Goal: Task Accomplishment & Management: Use online tool/utility

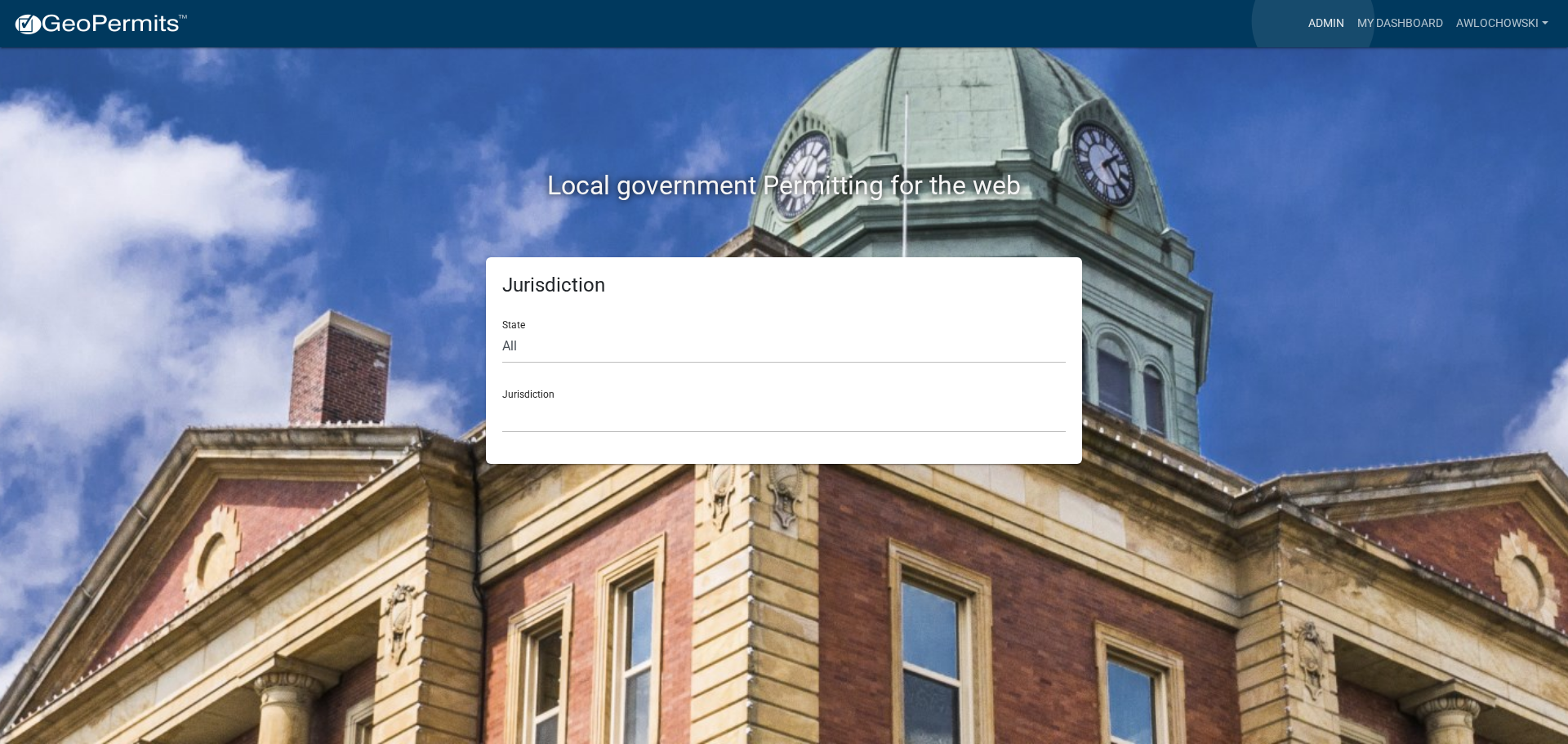
click at [1313, 21] on link "Admin" at bounding box center [1326, 24] width 49 height 31
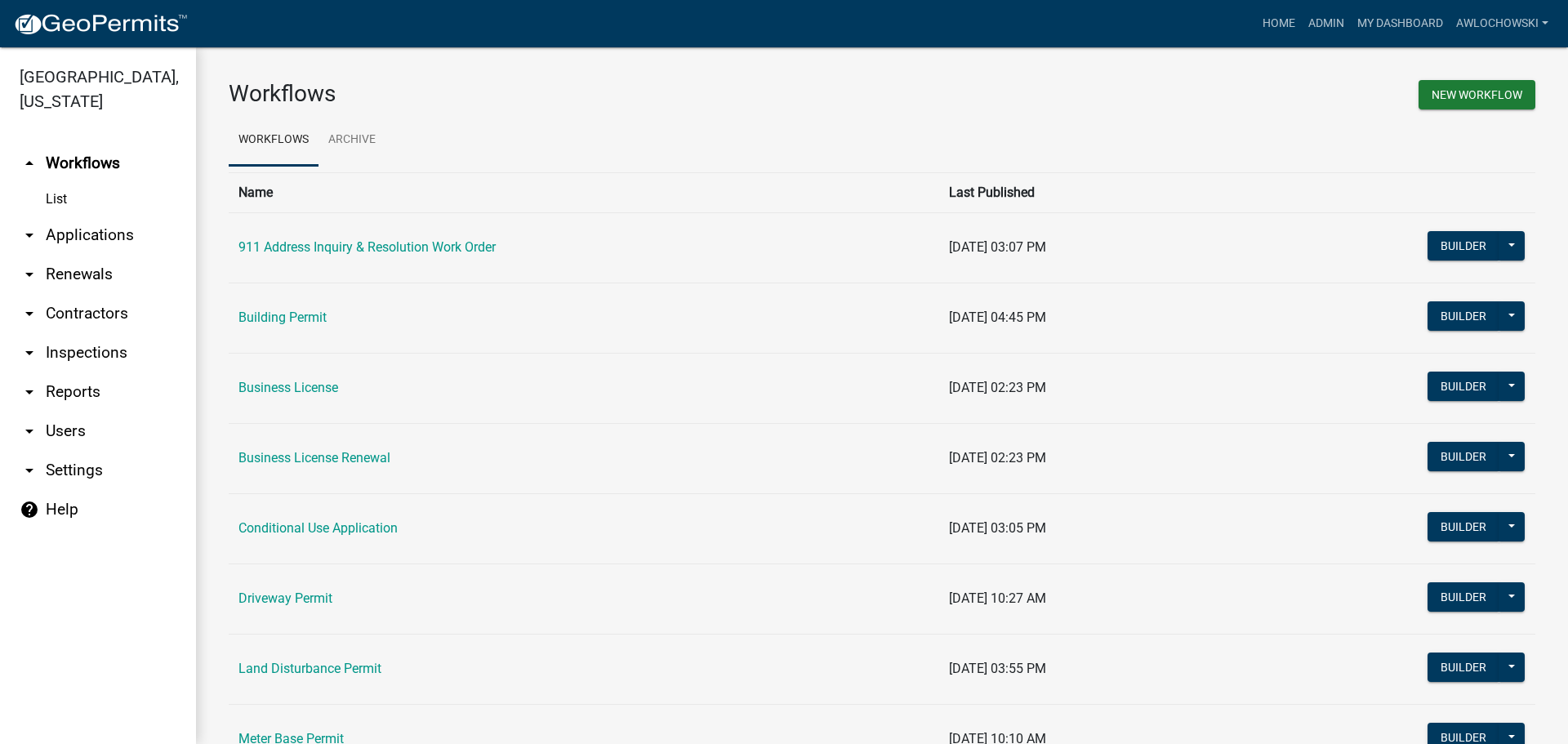
click at [102, 240] on link "arrow_drop_down Applications" at bounding box center [98, 235] width 196 height 39
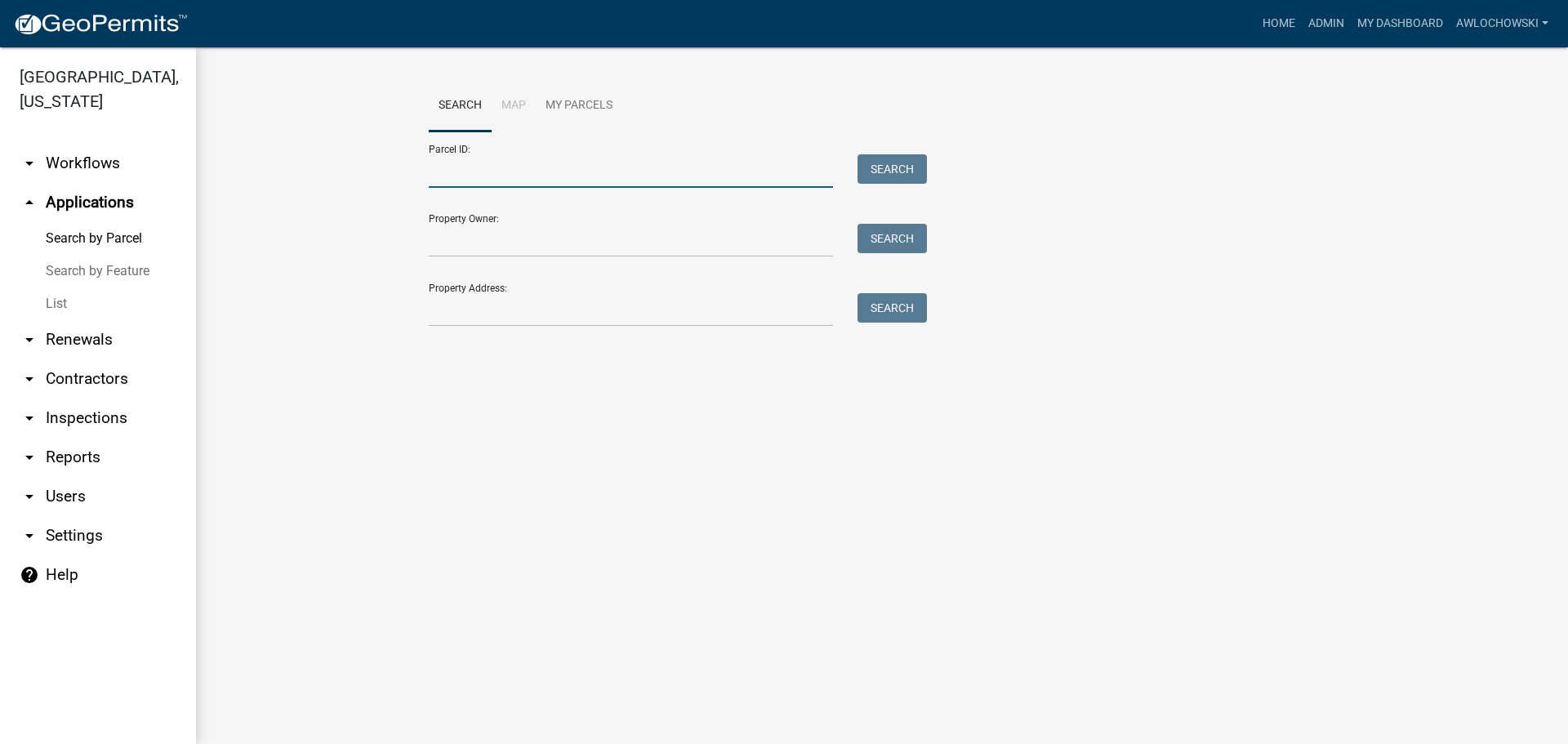
click at [447, 179] on input "Parcel ID:" at bounding box center [630, 171] width 404 height 33
type input "3032 010"
click at [895, 163] on button "Search" at bounding box center [892, 169] width 70 height 30
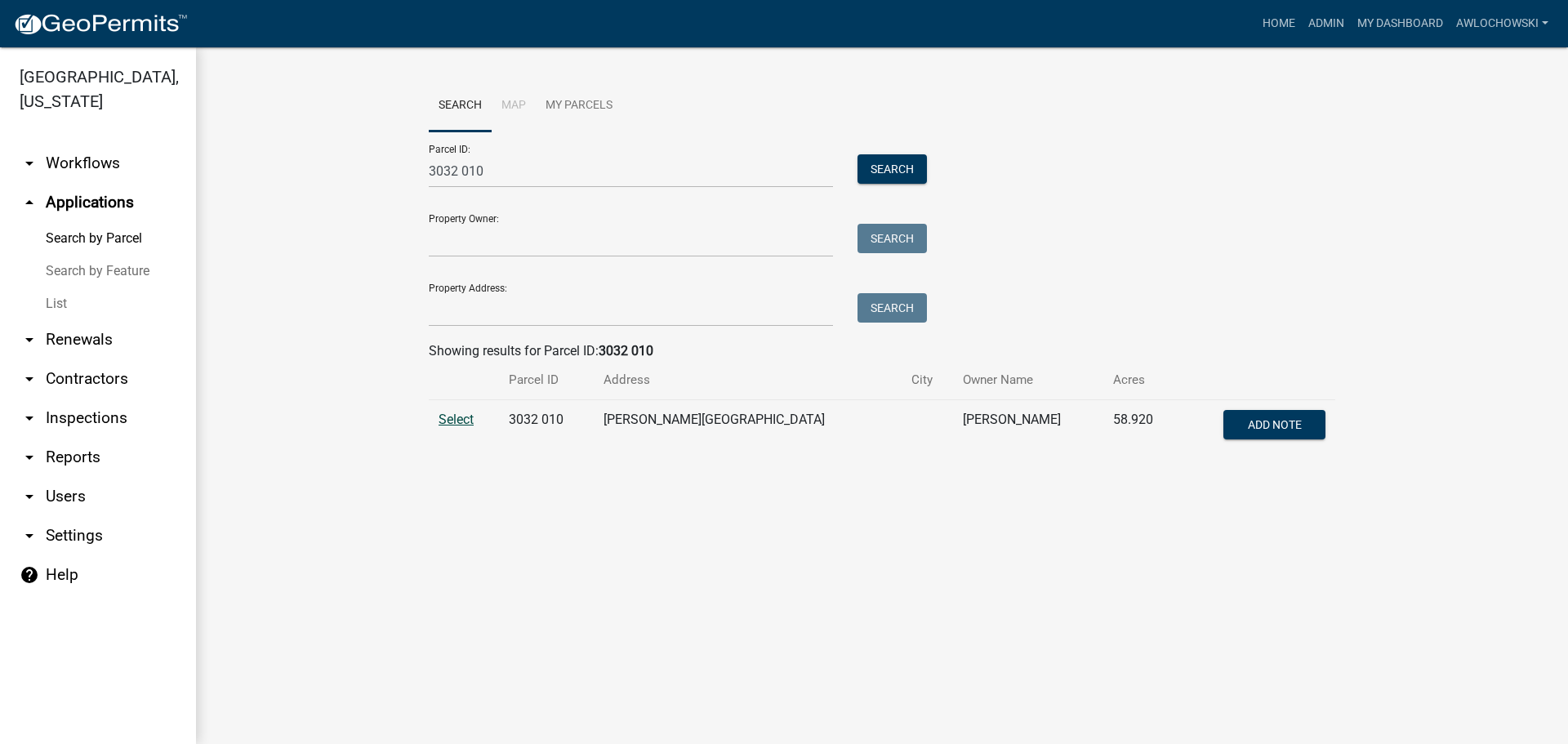
click at [454, 419] on span "Select" at bounding box center [455, 419] width 35 height 15
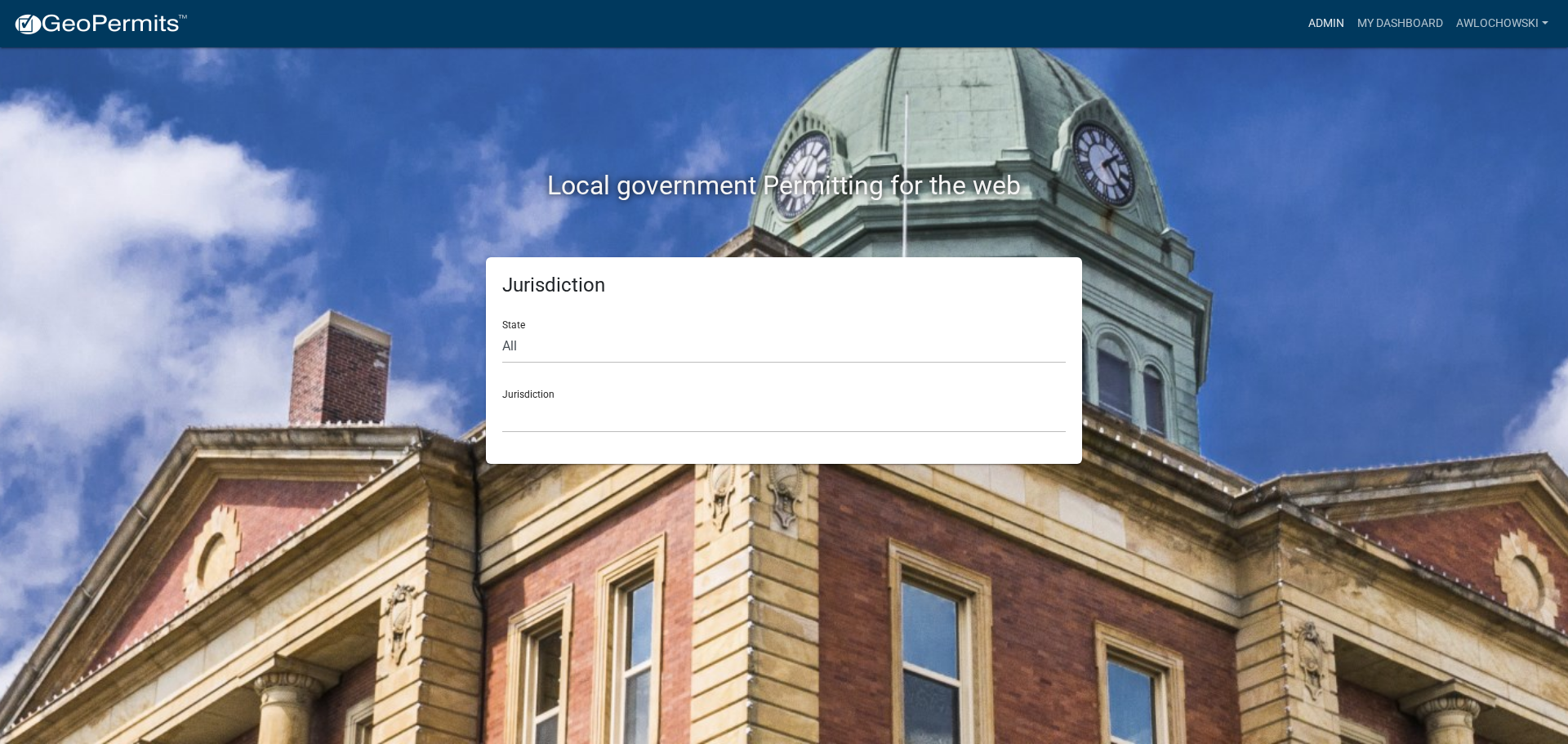
click at [1328, 20] on link "Admin" at bounding box center [1326, 24] width 49 height 31
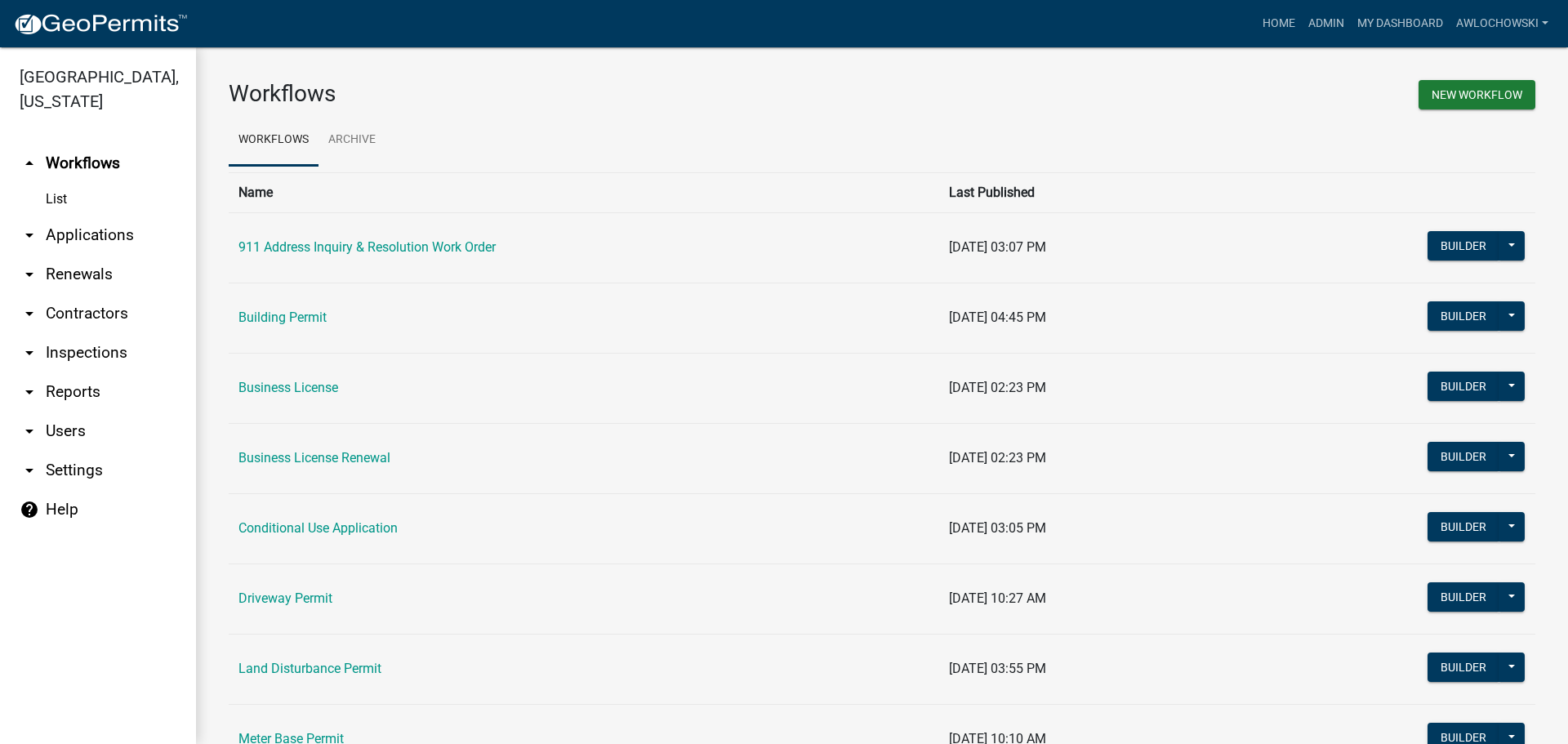
click at [72, 232] on link "arrow_drop_down Applications" at bounding box center [98, 235] width 196 height 39
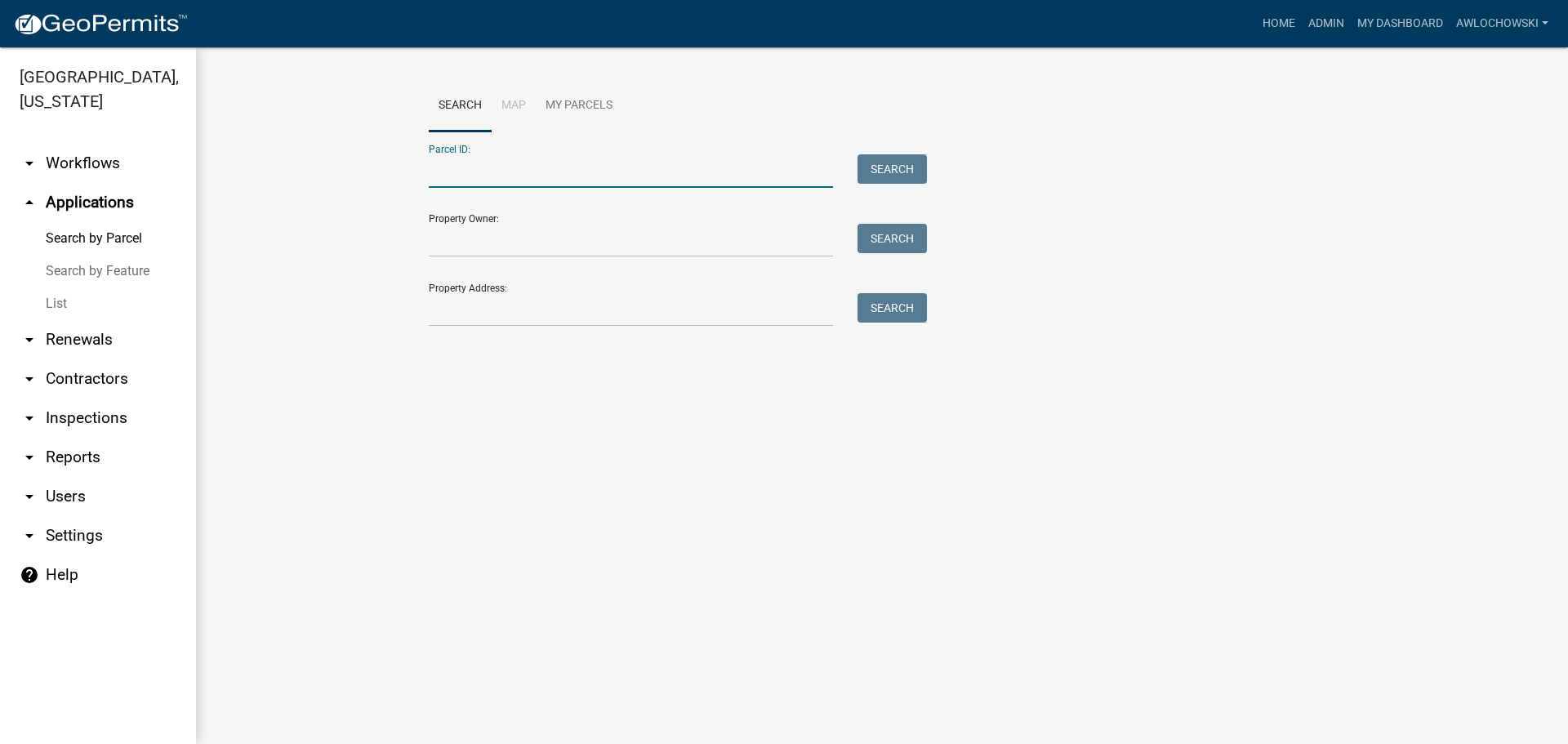
click at [465, 178] on input "Parcel ID:" at bounding box center [630, 171] width 404 height 33
type input "3032 005D"
click at [892, 165] on button "Search" at bounding box center [892, 169] width 70 height 30
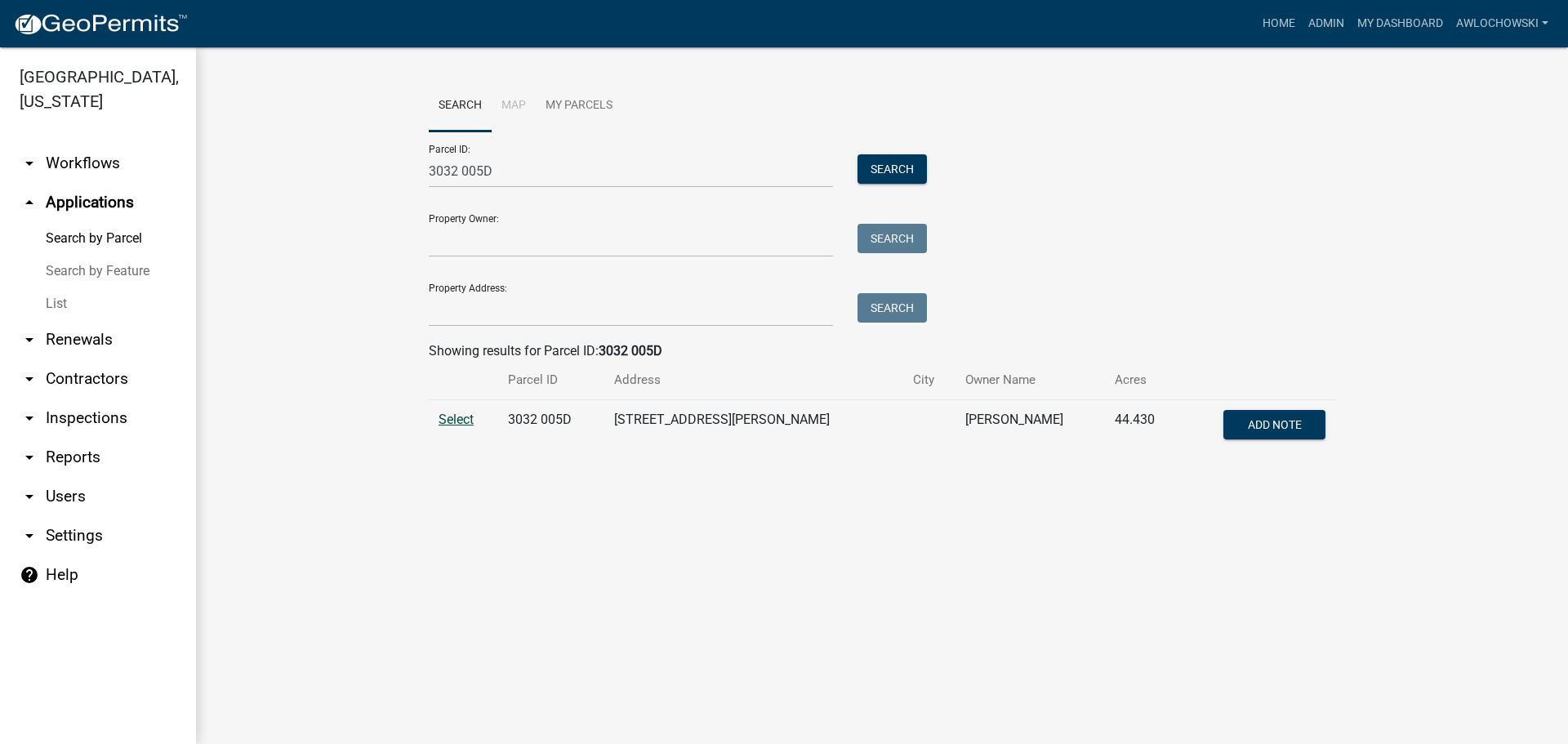
click at [460, 413] on span "Select" at bounding box center [455, 419] width 35 height 15
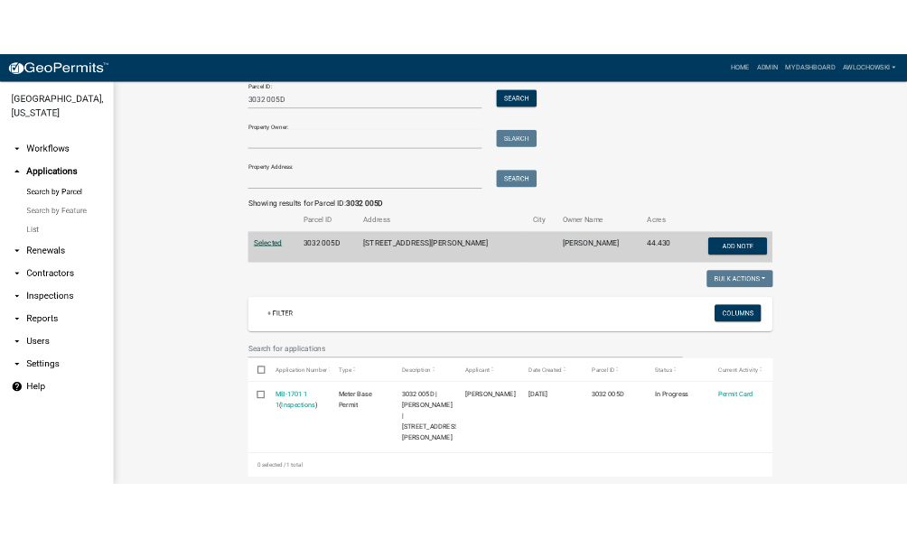
scroll to position [104, 0]
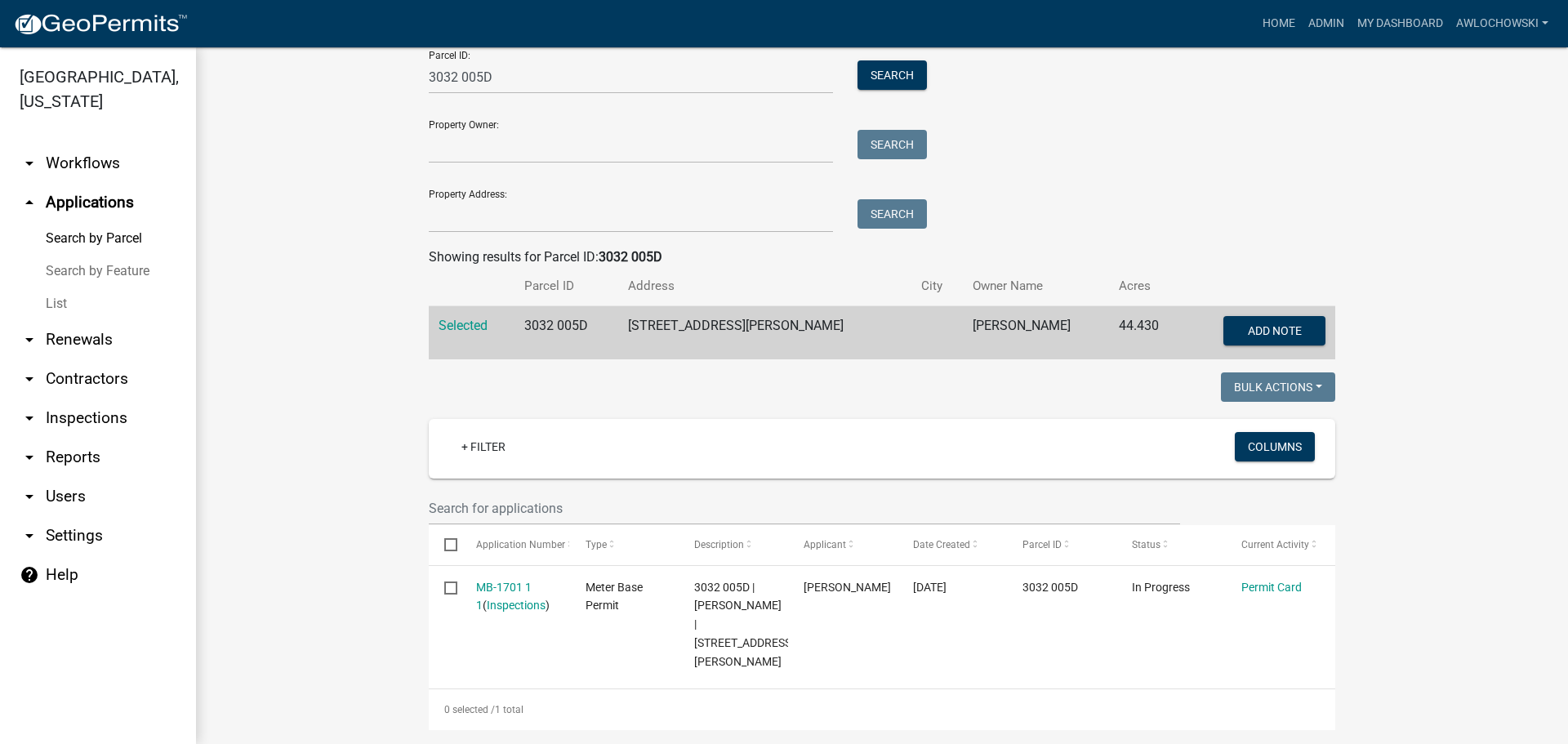
click at [477, 416] on div "Bulk Actions Void Expire Lock Withdraw + Filter Columns Select Application Numb…" at bounding box center [882, 551] width 931 height 358
click at [532, 485] on wm-filter-builder "+ Filter Columns" at bounding box center [881, 471] width 906 height 106
